Goal: Information Seeking & Learning: Learn about a topic

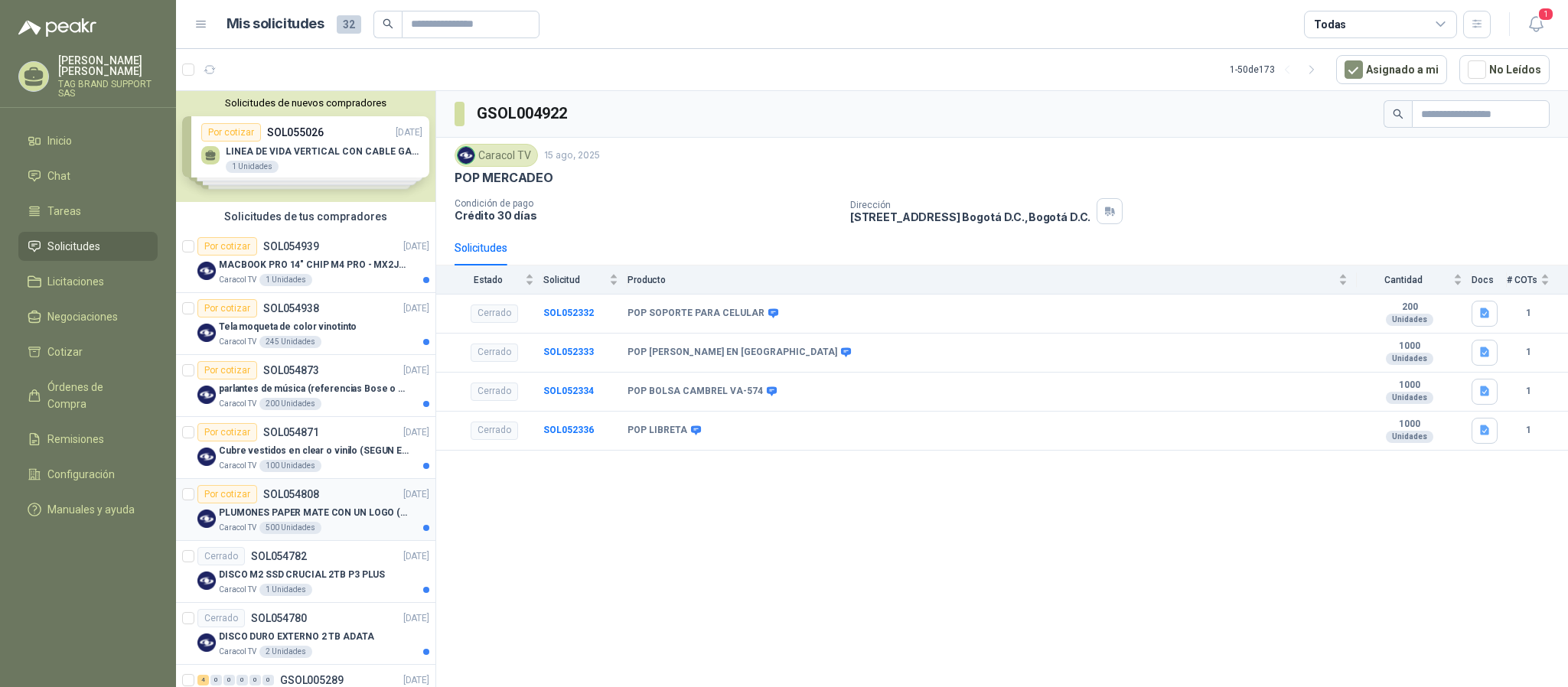
click at [361, 510] on p "PLUMONES PAPER MATE CON UN LOGO (SEGUN REF.ADJUNTA)" at bounding box center [314, 512] width 190 height 15
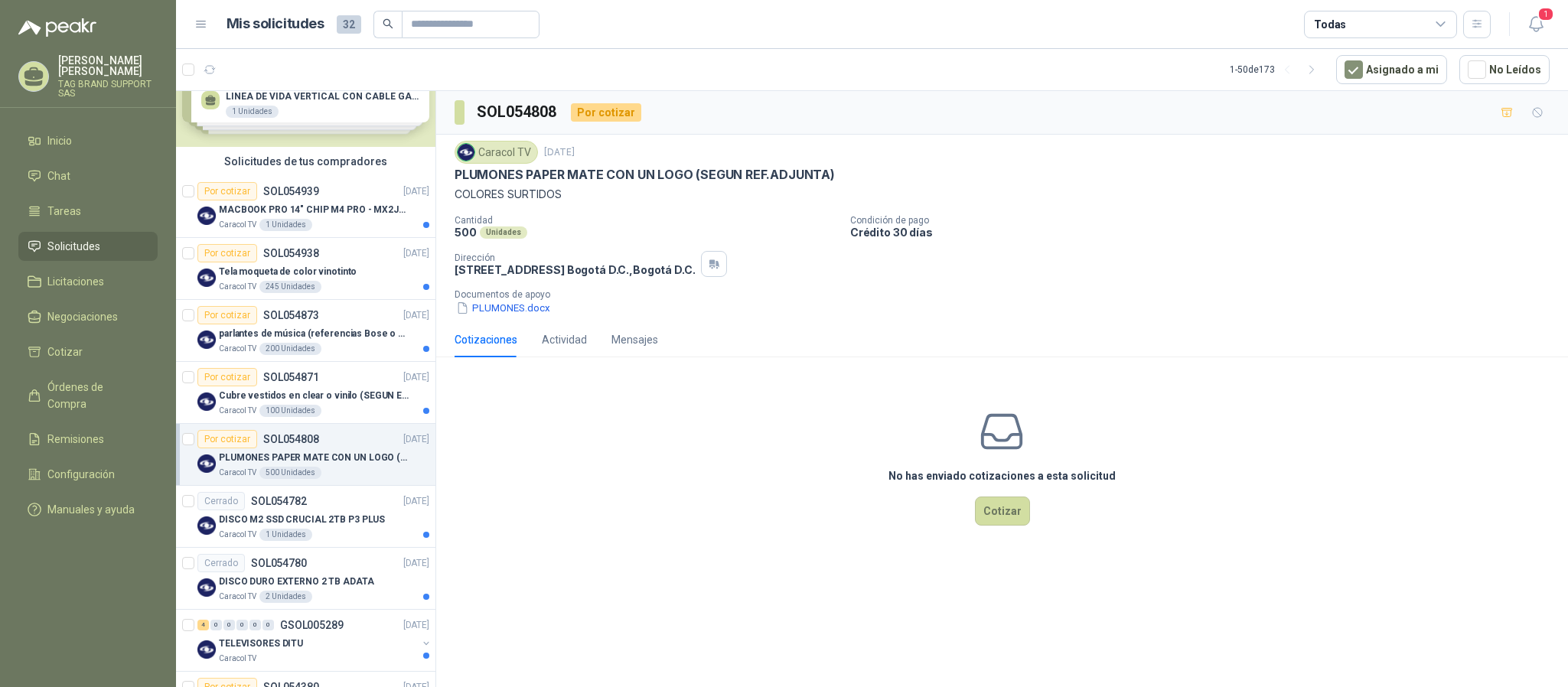
scroll to position [51, 0]
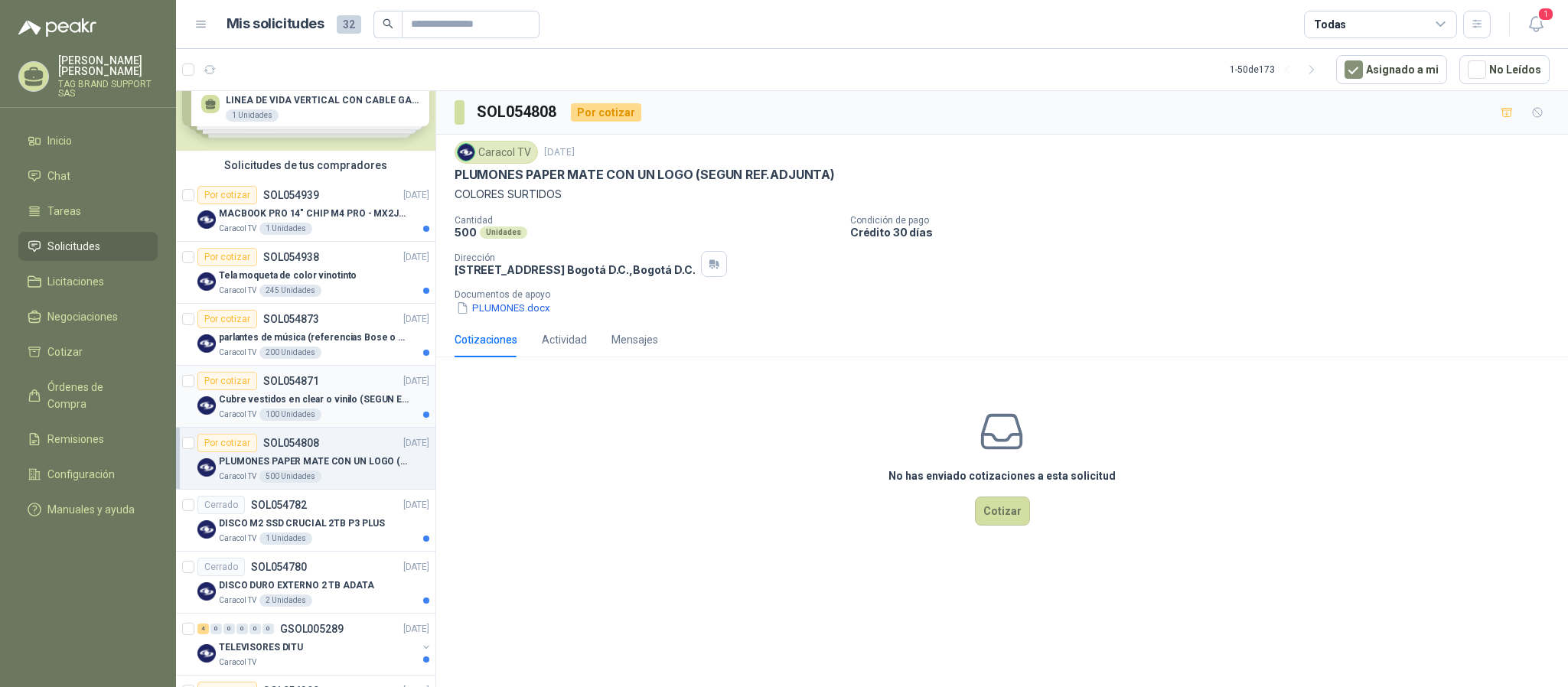
click at [332, 375] on div "Por cotizar SOL054871 [DATE]" at bounding box center [313, 381] width 232 height 18
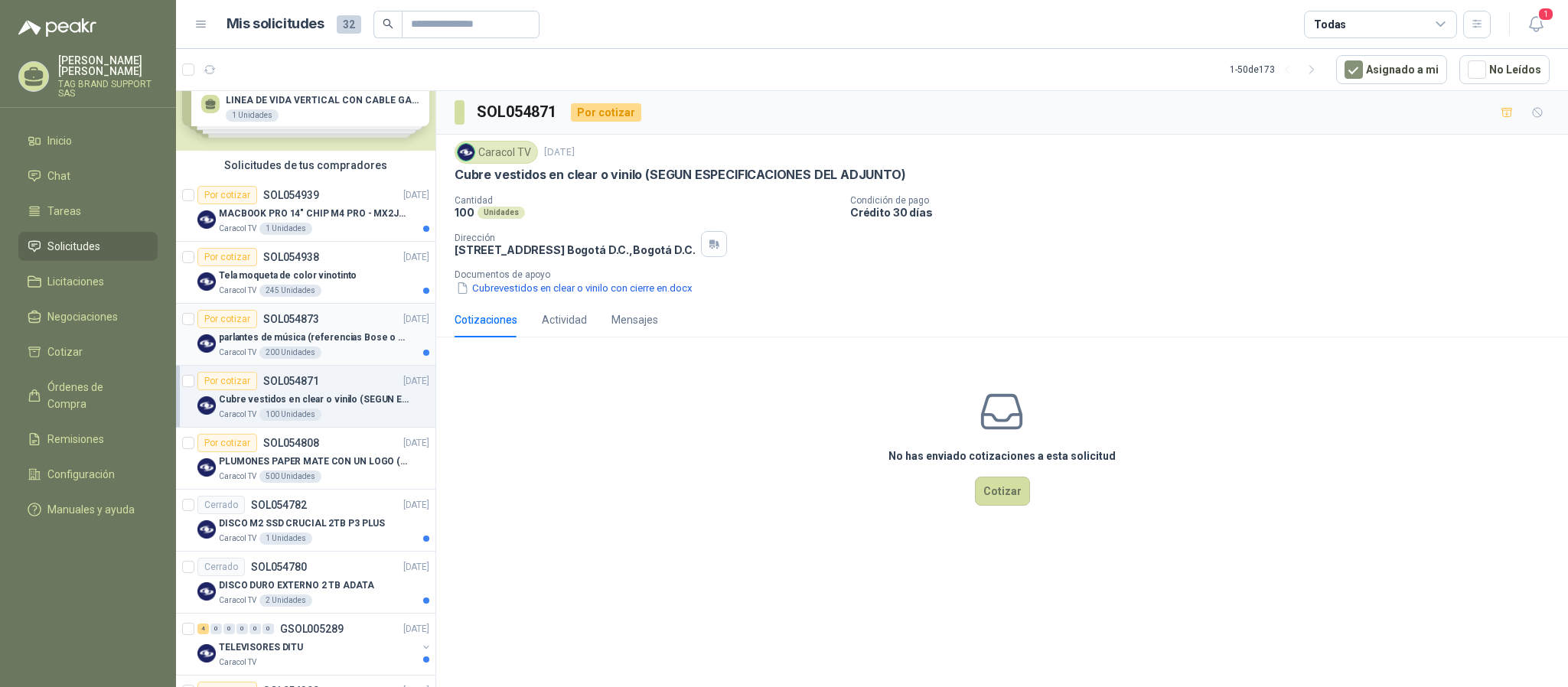
click at [340, 335] on p "parlantes de música (referencias Bose o Alexa) CON MARCACION 1 LOGO (Mas datos …" at bounding box center [314, 338] width 190 height 15
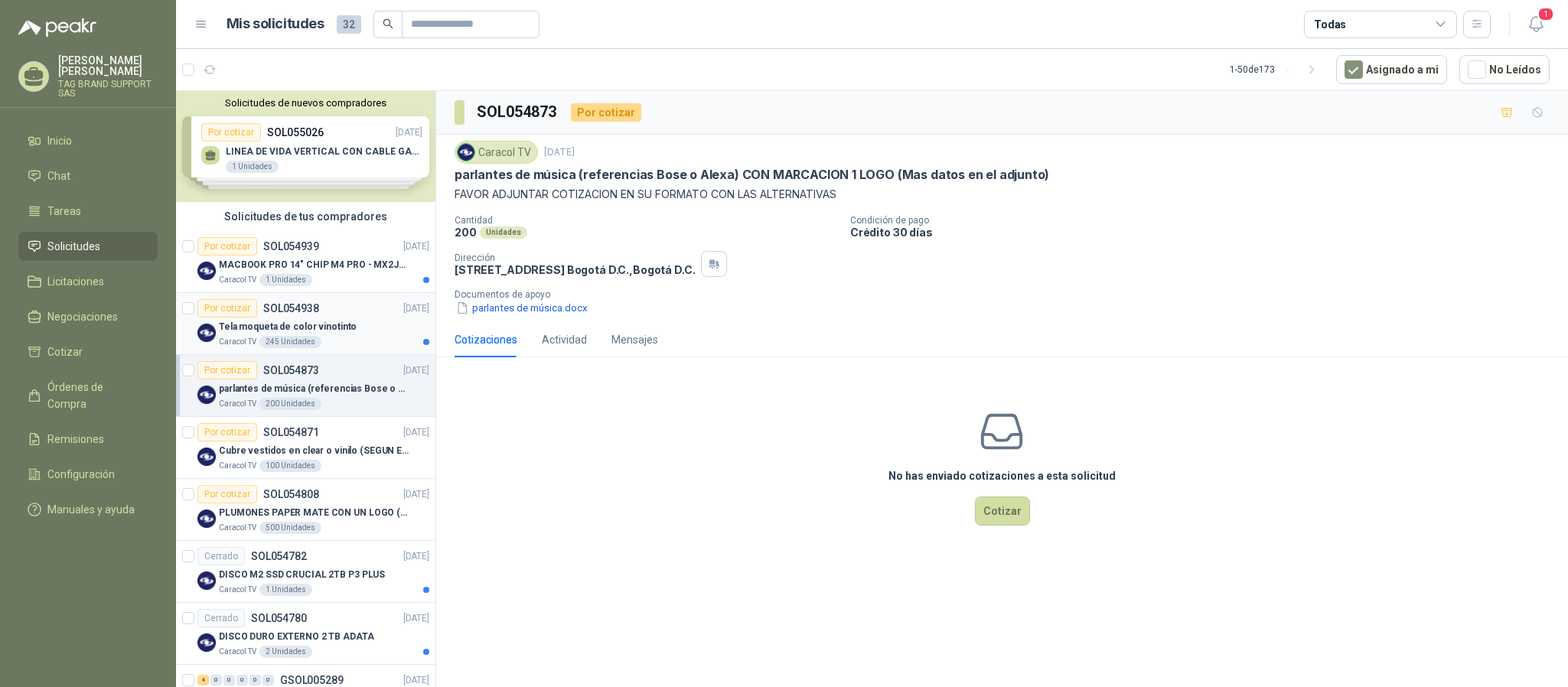
click at [346, 331] on p "Tela moqueta de color vinotinto" at bounding box center [287, 327] width 138 height 15
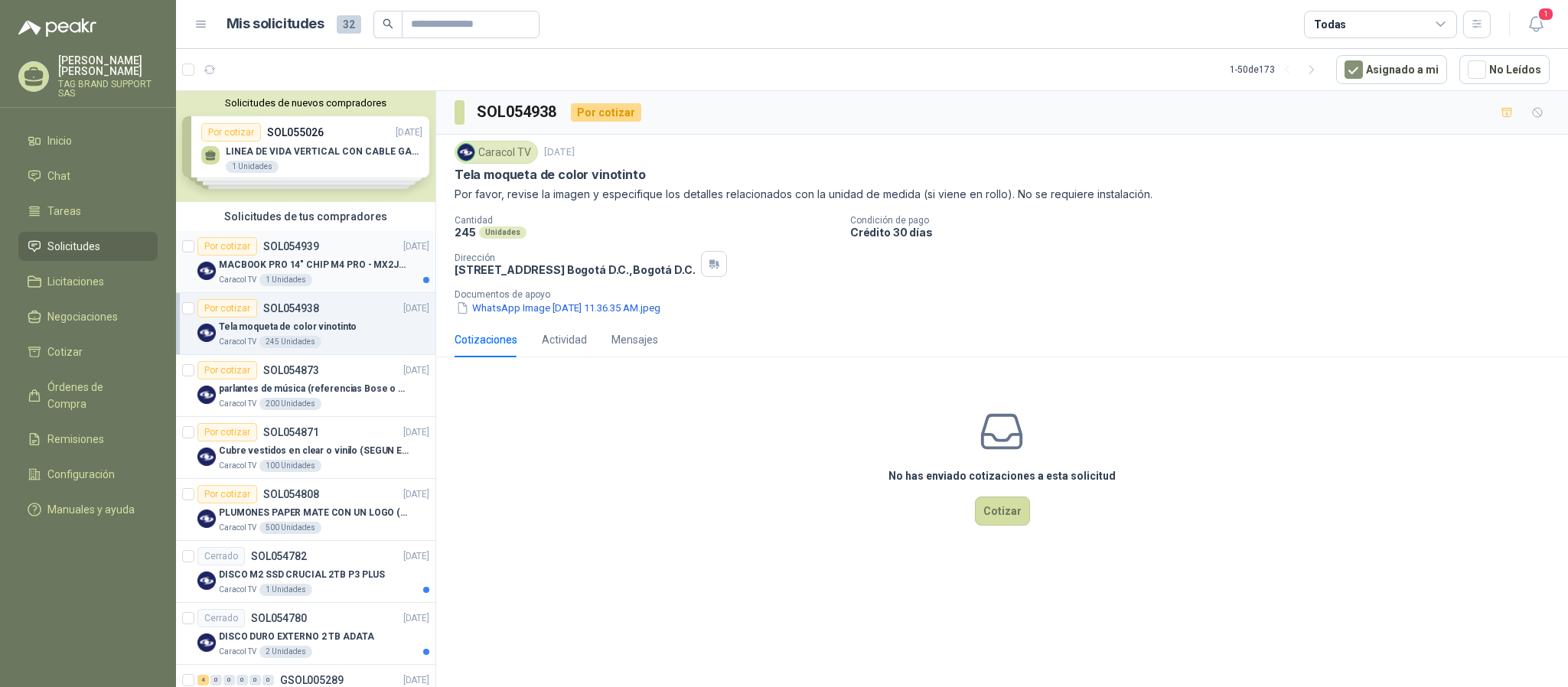
click at [354, 265] on p "MACBOOK PRO 14" CHIP M4 PRO - MX2J3E/A" at bounding box center [314, 265] width 190 height 15
